Goal: Information Seeking & Learning: Find specific fact

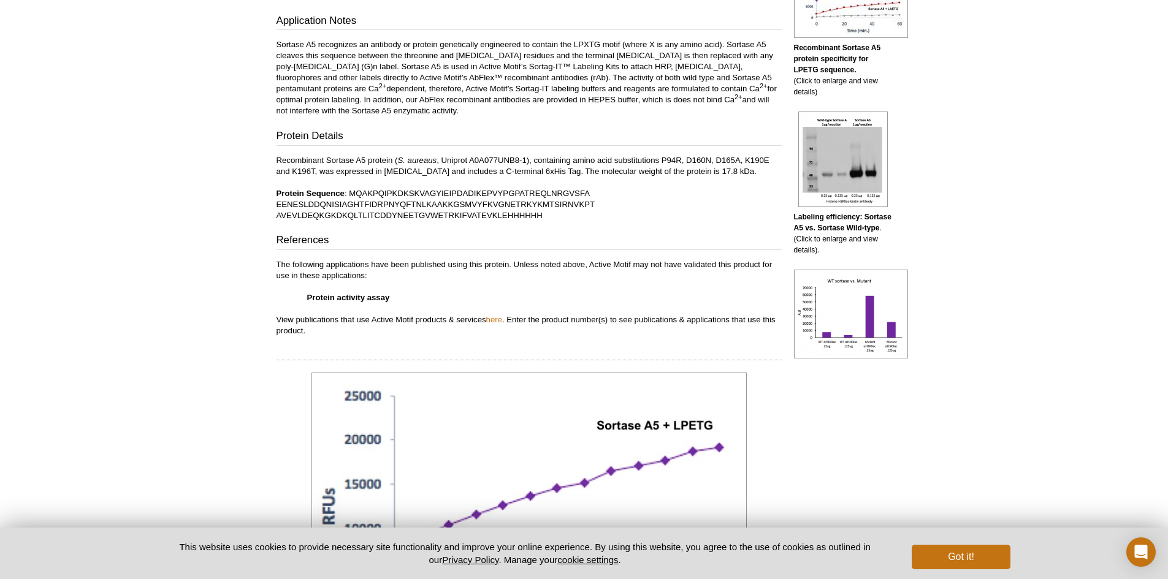
scroll to position [429, 0]
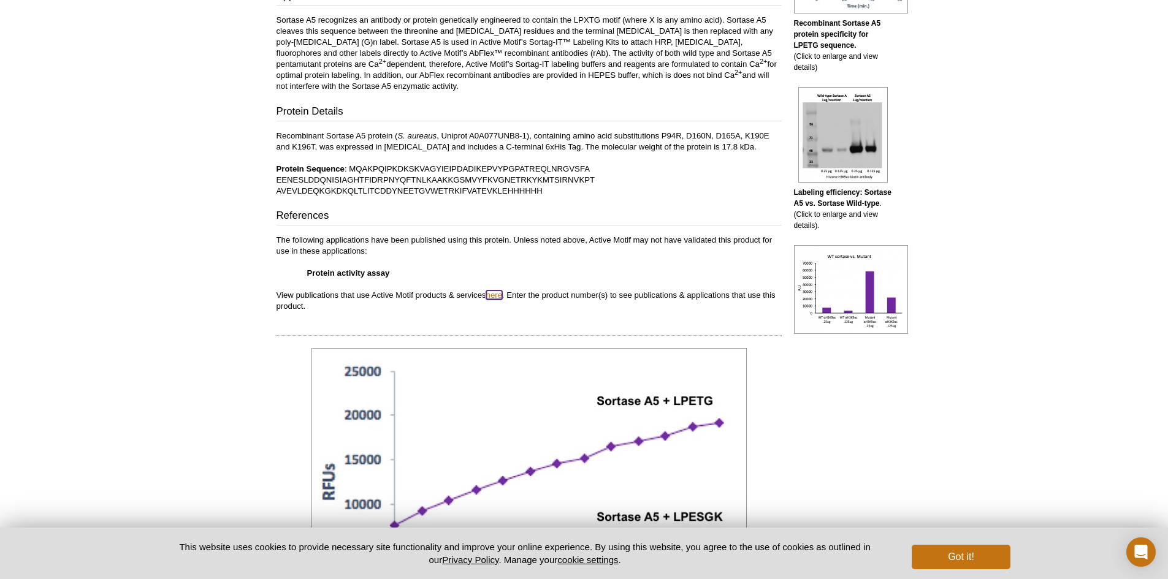
click at [499, 292] on link "here" at bounding box center [494, 295] width 16 height 9
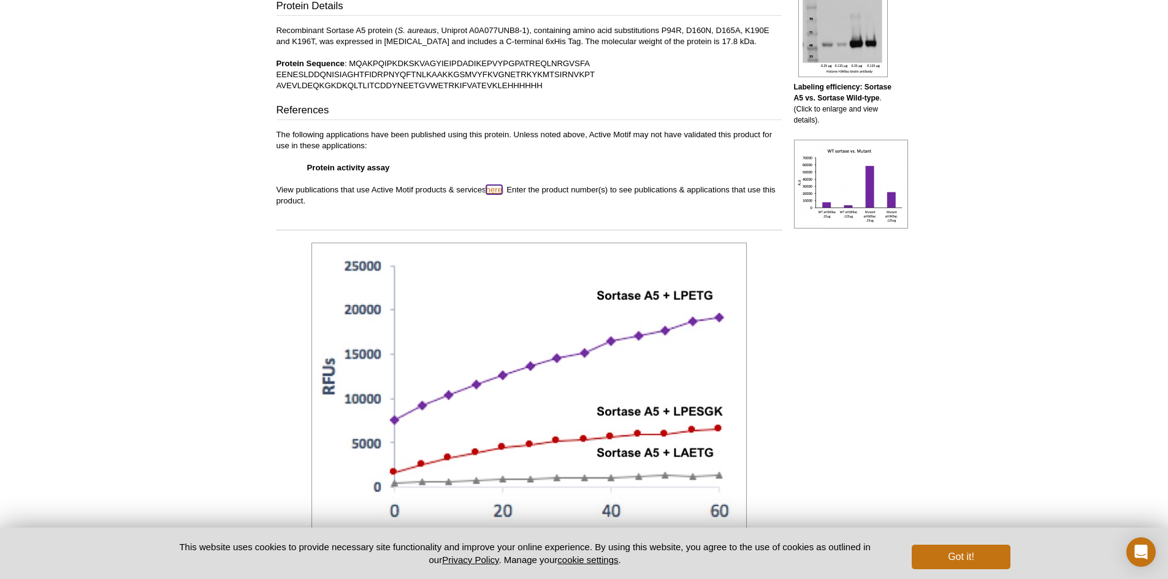
scroll to position [552, 0]
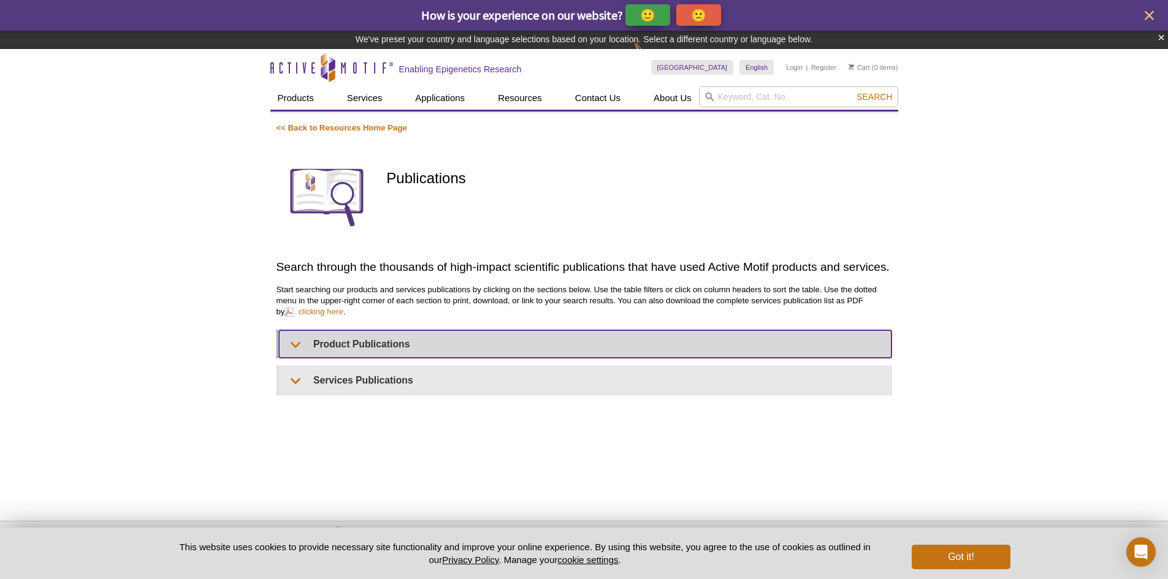
click at [325, 345] on summary "Product Publications" at bounding box center [585, 344] width 613 height 28
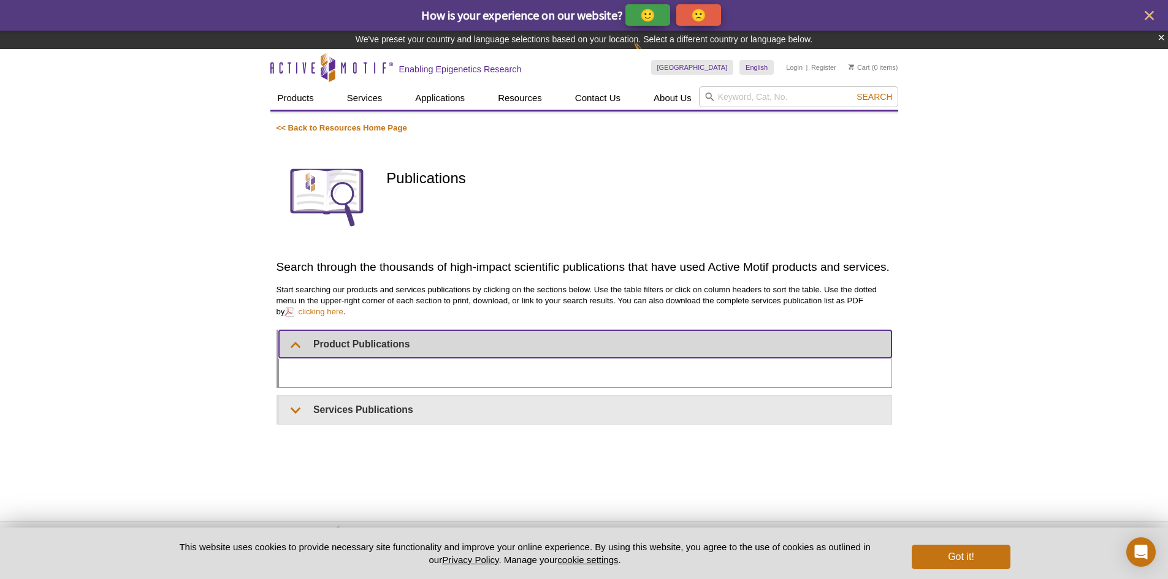
click at [325, 345] on summary "Product Publications" at bounding box center [585, 344] width 613 height 28
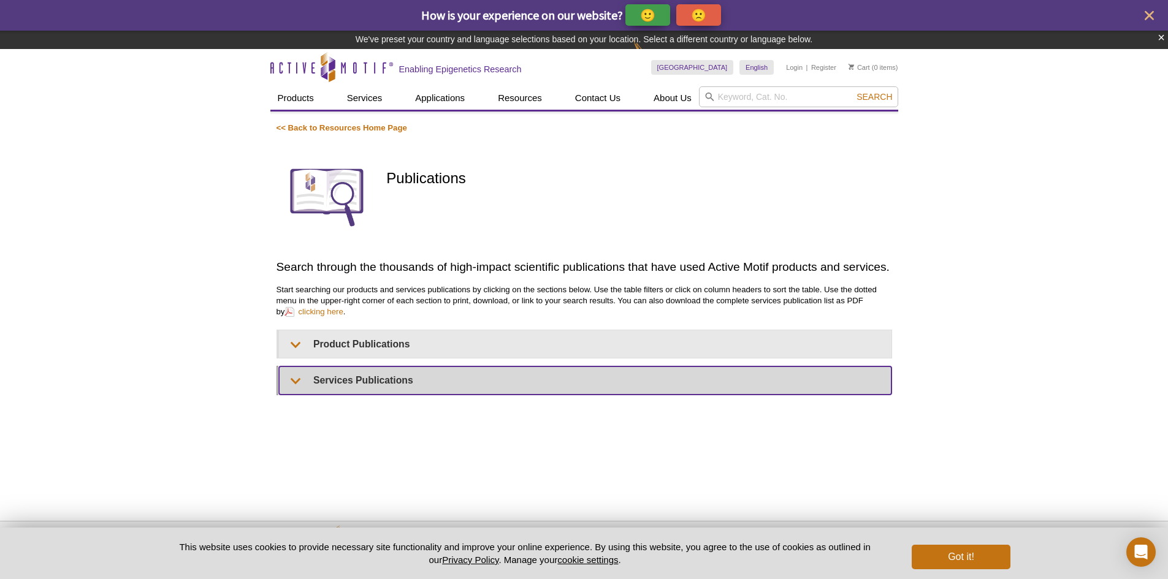
click at [329, 383] on summary "Services Publications" at bounding box center [585, 381] width 613 height 28
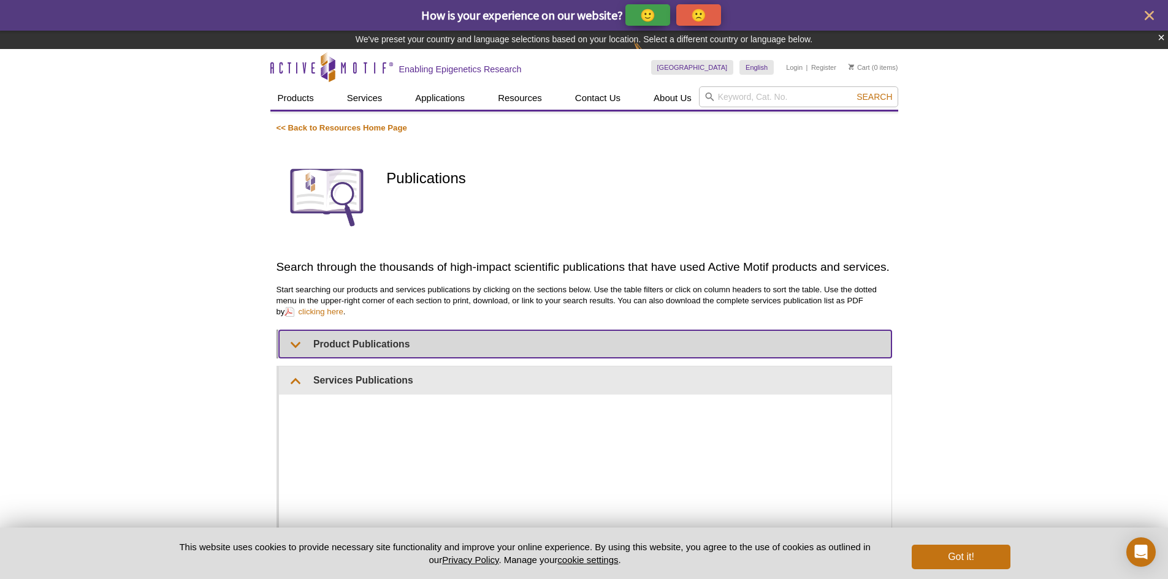
click at [330, 346] on summary "Product Publications" at bounding box center [585, 344] width 613 height 28
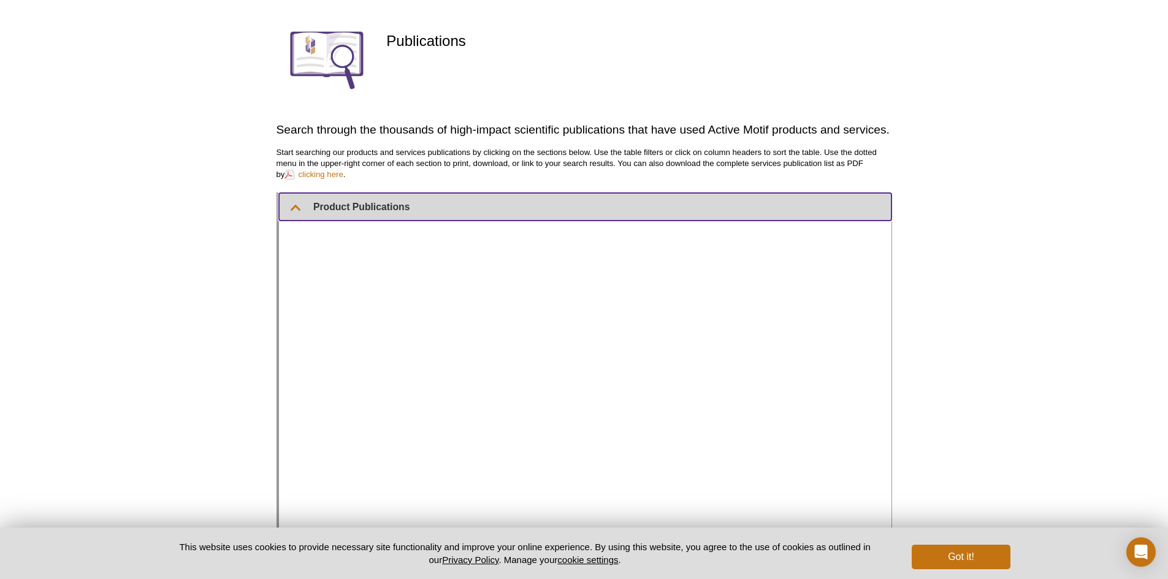
scroll to position [123, 0]
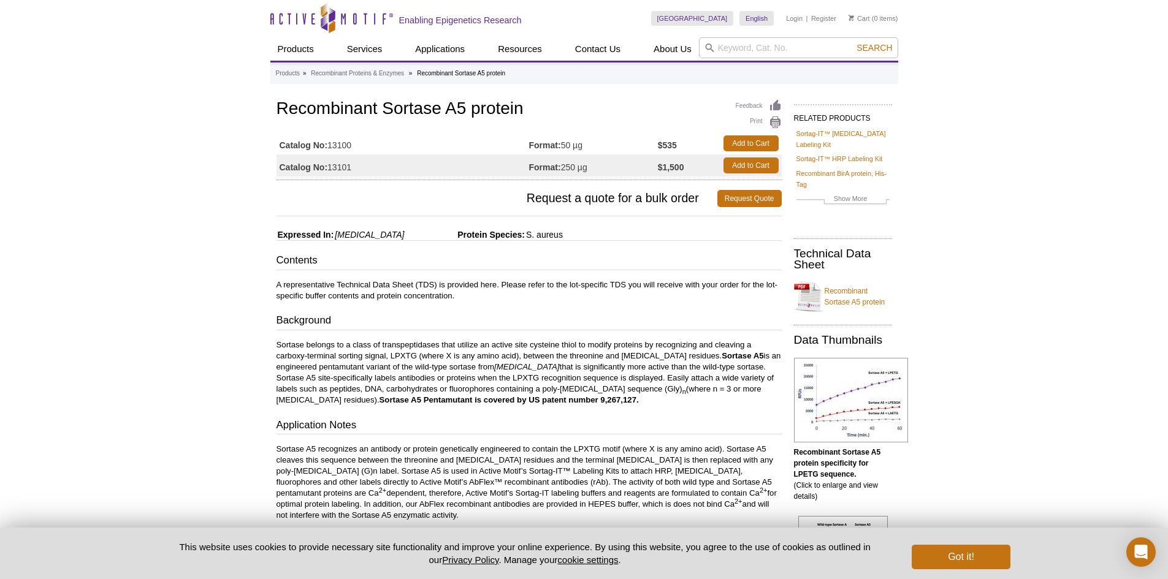
drag, startPoint x: 356, startPoint y: 149, endPoint x: 330, endPoint y: 152, distance: 26.5
click at [330, 152] on td "Catalog No: 13100" at bounding box center [403, 143] width 253 height 22
copy td "13100"
click at [443, 308] on div "Contents A representative Technical Data Sheet (TDS) is provided here. Please r…" at bounding box center [529, 497] width 505 height 488
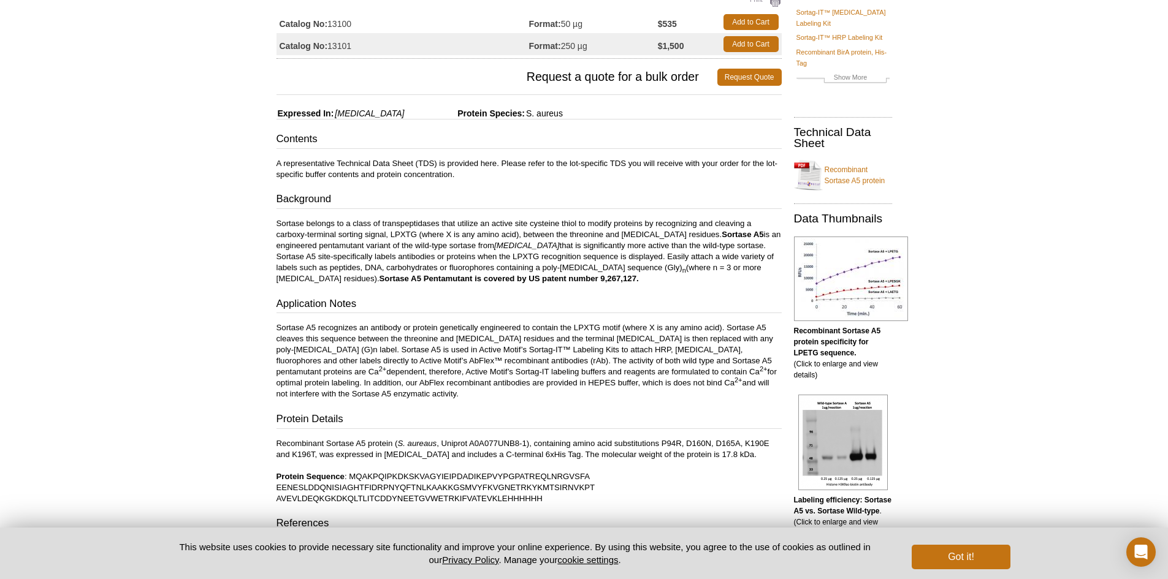
scroll to position [121, 0]
click at [854, 170] on link "Recombinant Sortase A5 protein" at bounding box center [843, 176] width 98 height 37
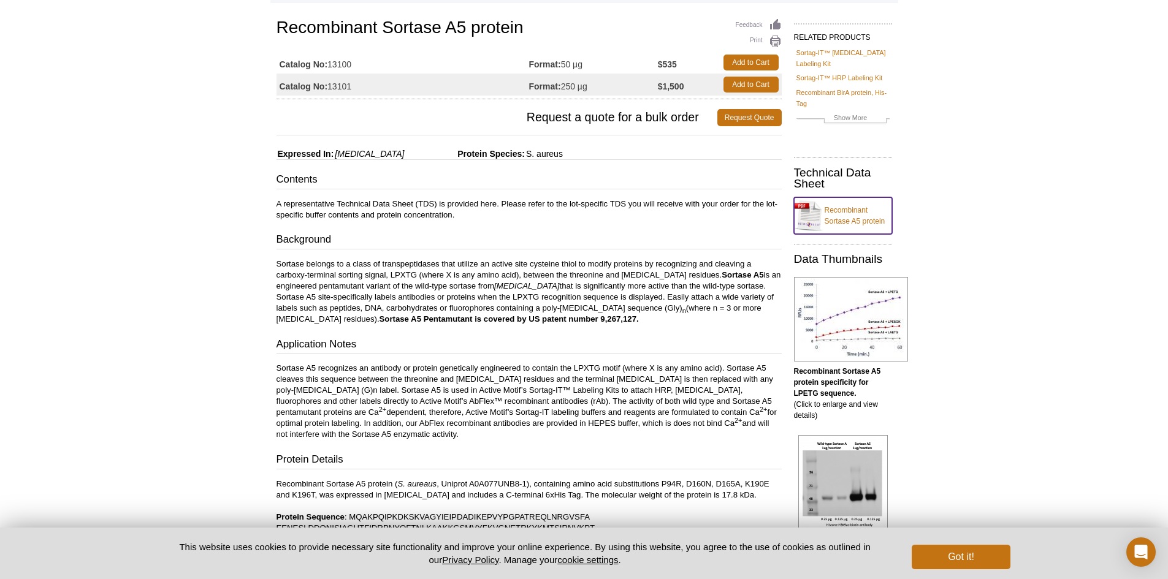
scroll to position [59, 0]
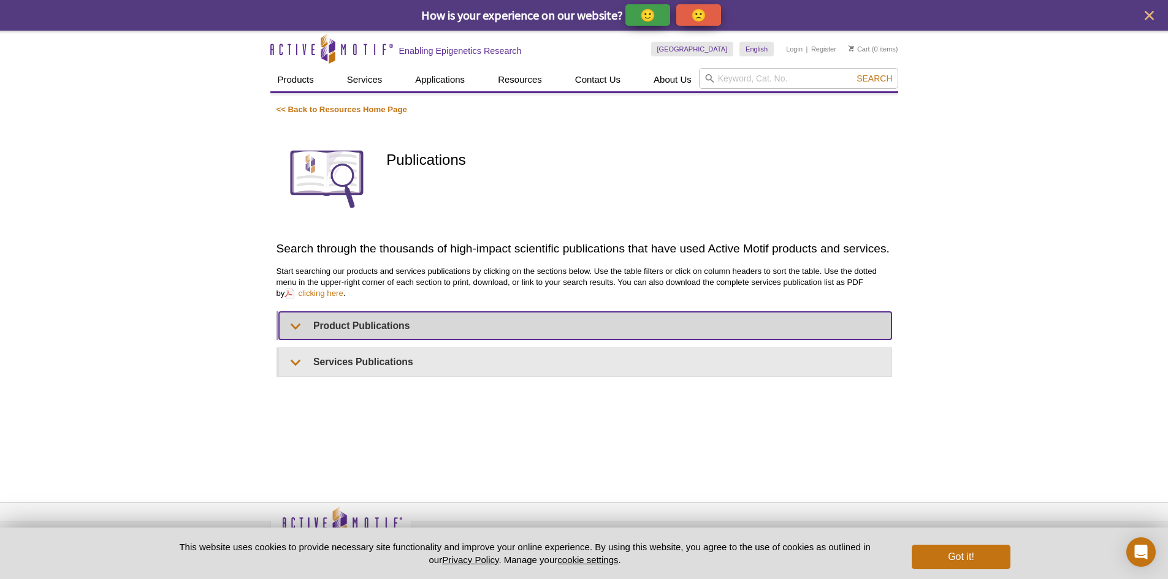
click at [430, 325] on summary "Product Publications" at bounding box center [585, 326] width 613 height 28
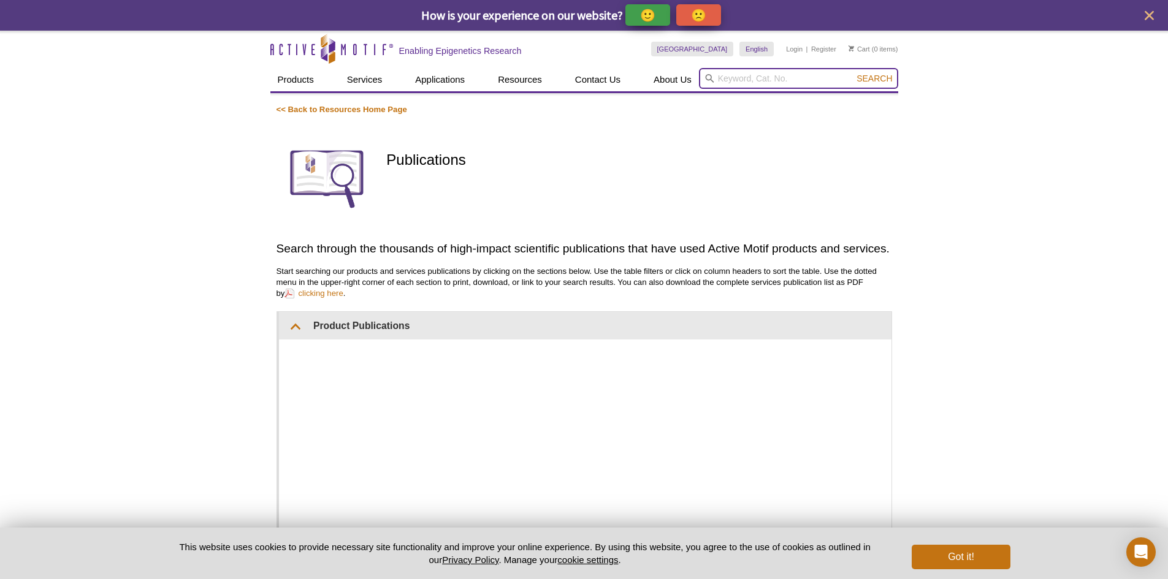
click at [798, 81] on input "search" at bounding box center [798, 78] width 199 height 21
type input "sortase A5"
click at [853, 73] on button "Search" at bounding box center [874, 78] width 43 height 11
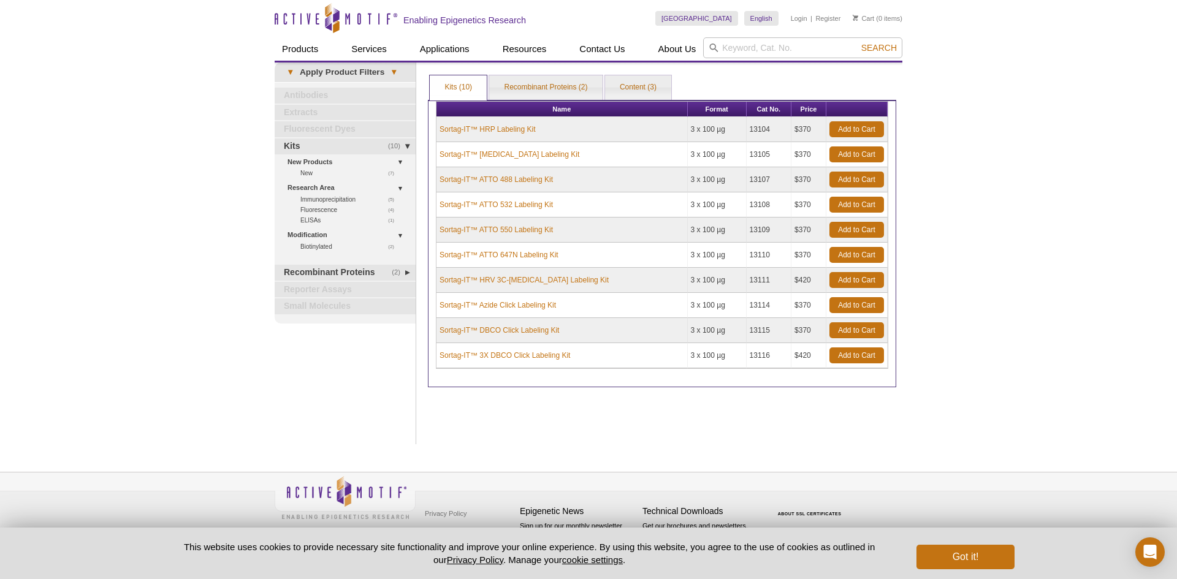
click at [1080, 224] on div "Active Motif Logo Enabling Epigenetics Research 0 Search Skip to content Active…" at bounding box center [588, 289] width 1177 height 579
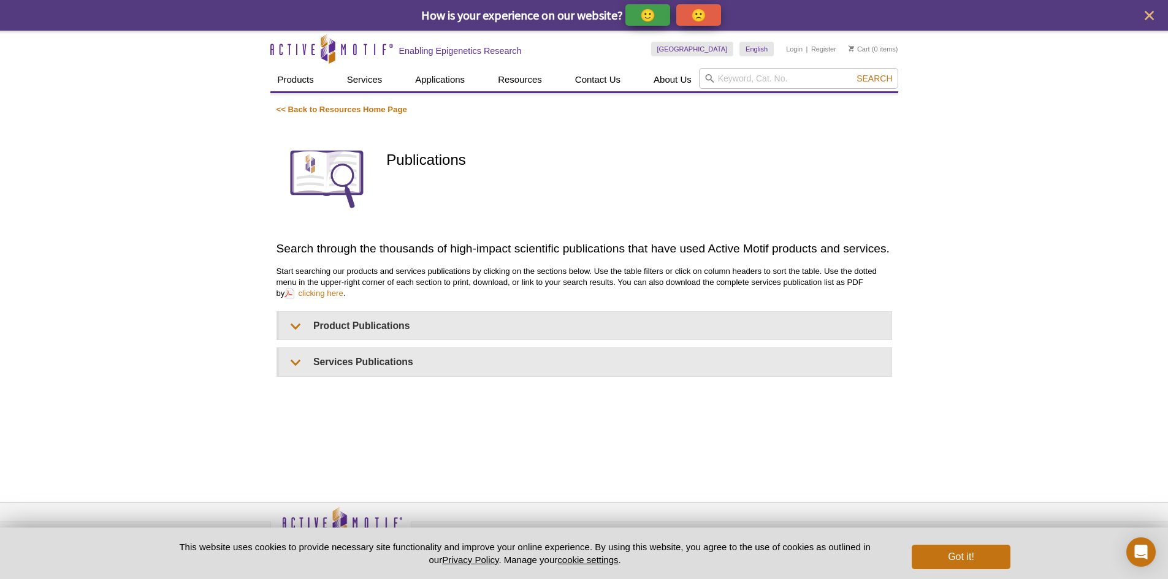
click at [1148, 174] on div "Active Motif Logo Enabling Epigenetics Research 0 Search Skip to content Active…" at bounding box center [584, 320] width 1168 height 579
